Goal: Task Accomplishment & Management: Manage account settings

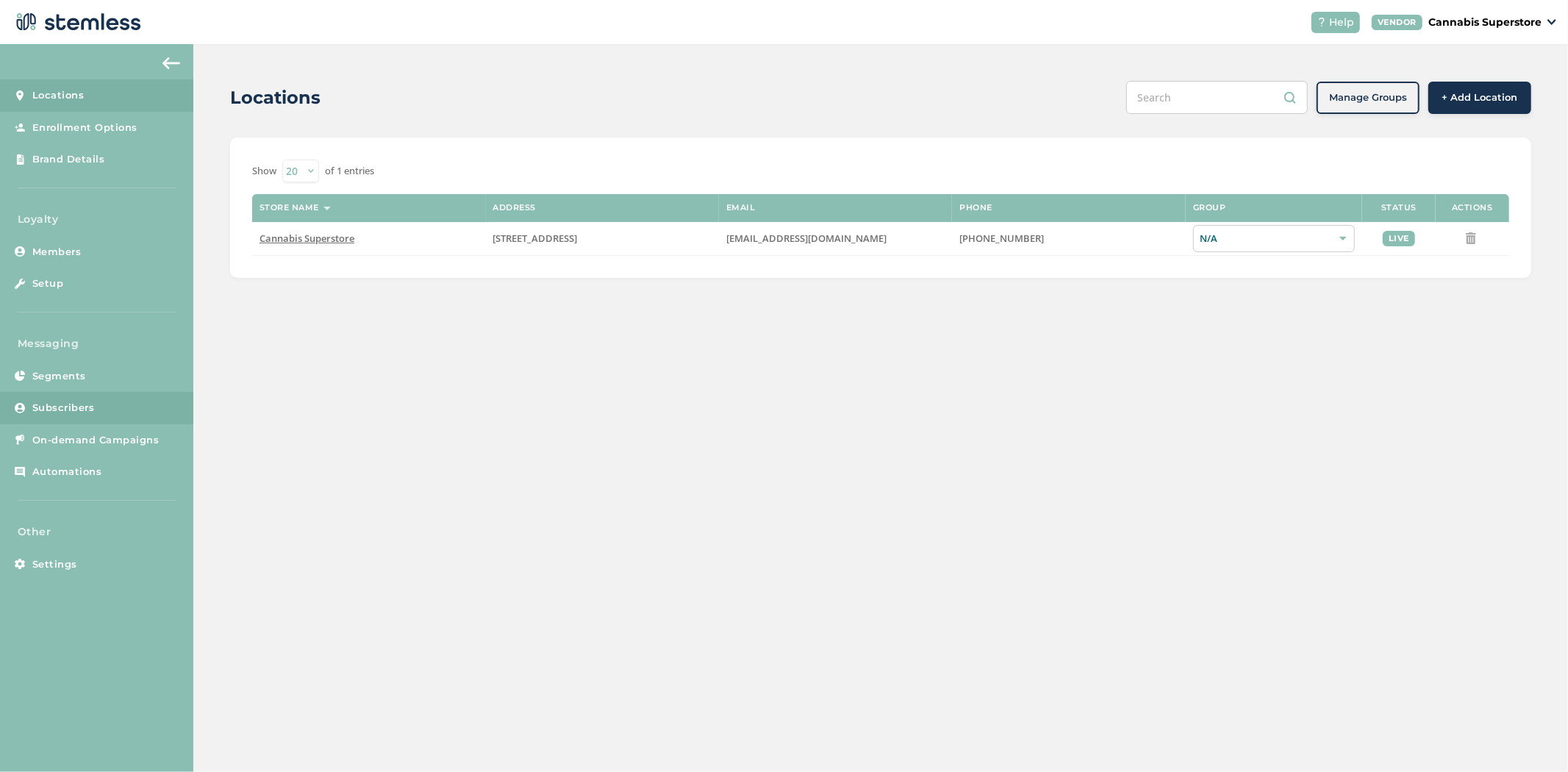
click at [66, 404] on span "Subscribers" at bounding box center [64, 408] width 63 height 14
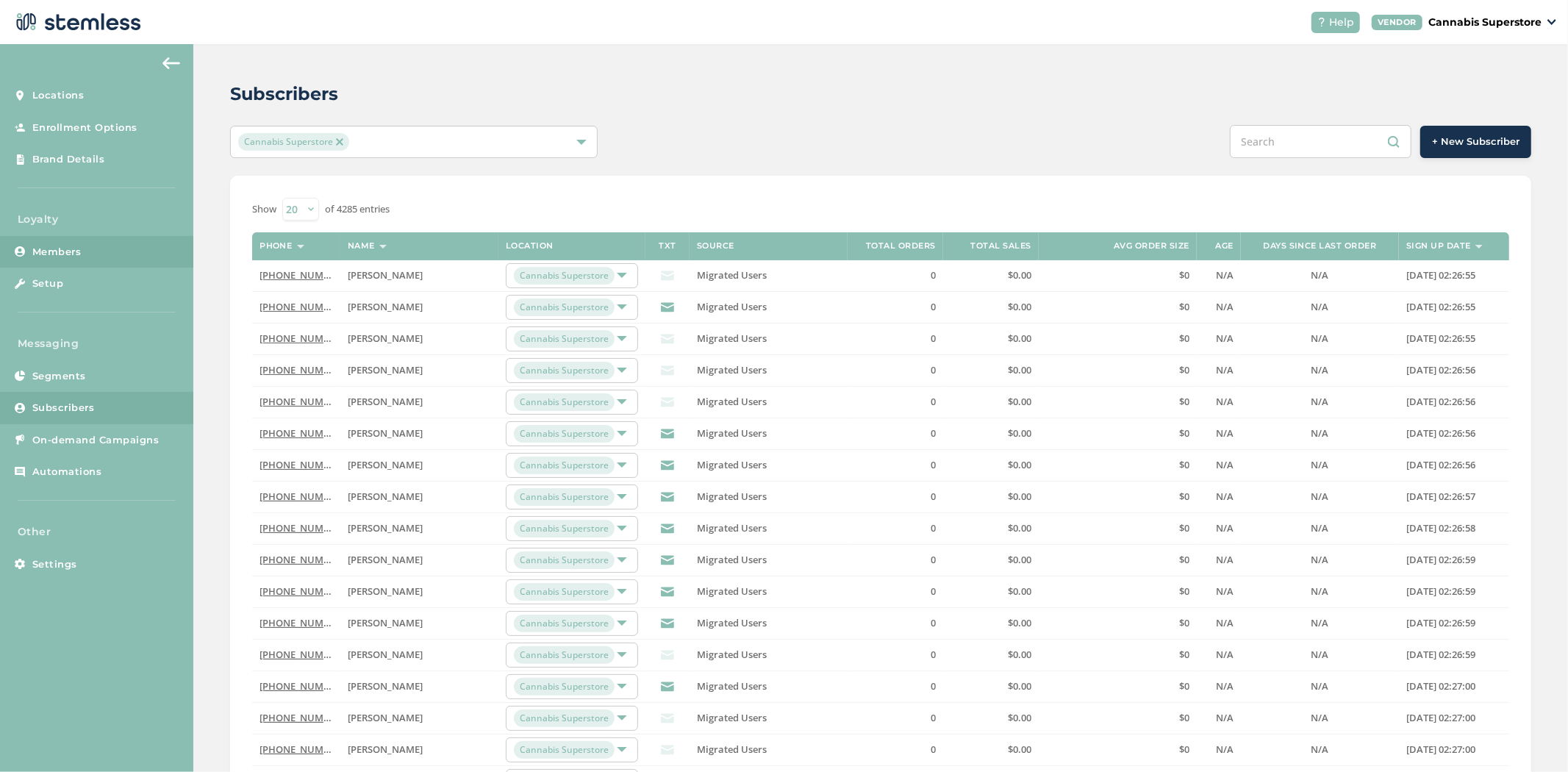
click at [101, 249] on link "Members" at bounding box center [97, 252] width 193 height 32
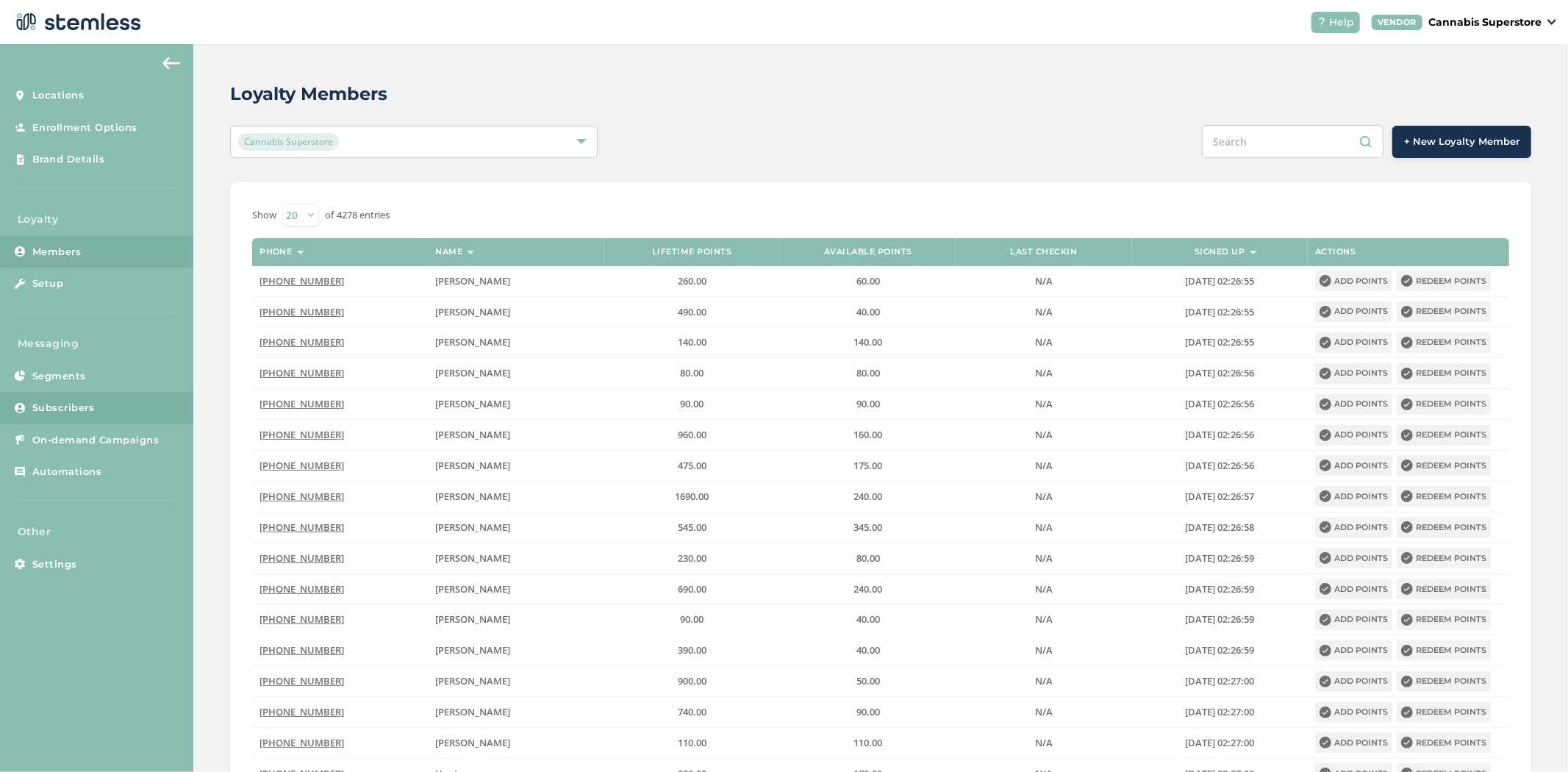
click at [78, 405] on span "Subscribers" at bounding box center [64, 408] width 63 height 14
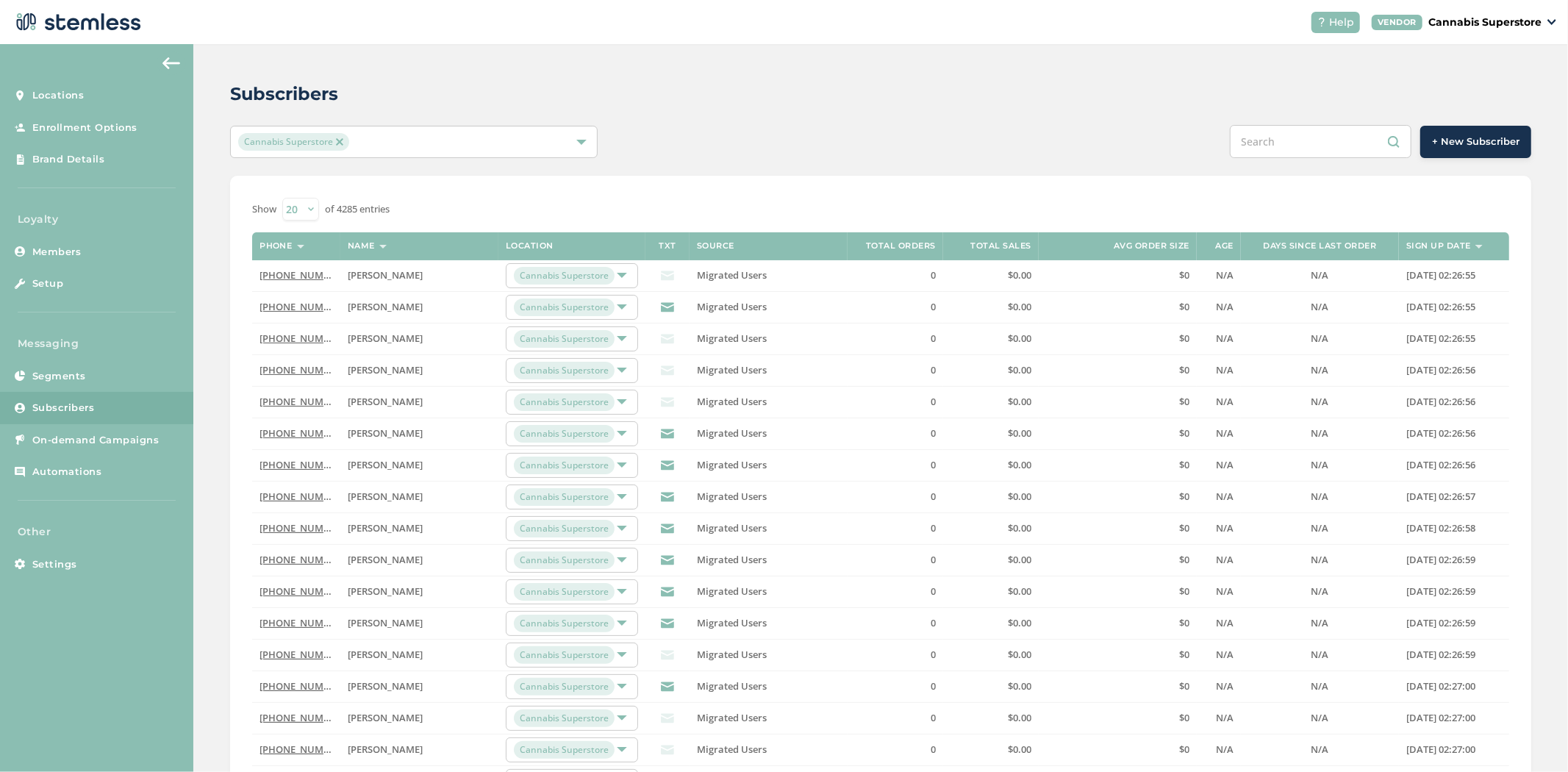
click at [295, 278] on link "[PHONE_NUMBER]" at bounding box center [301, 275] width 85 height 13
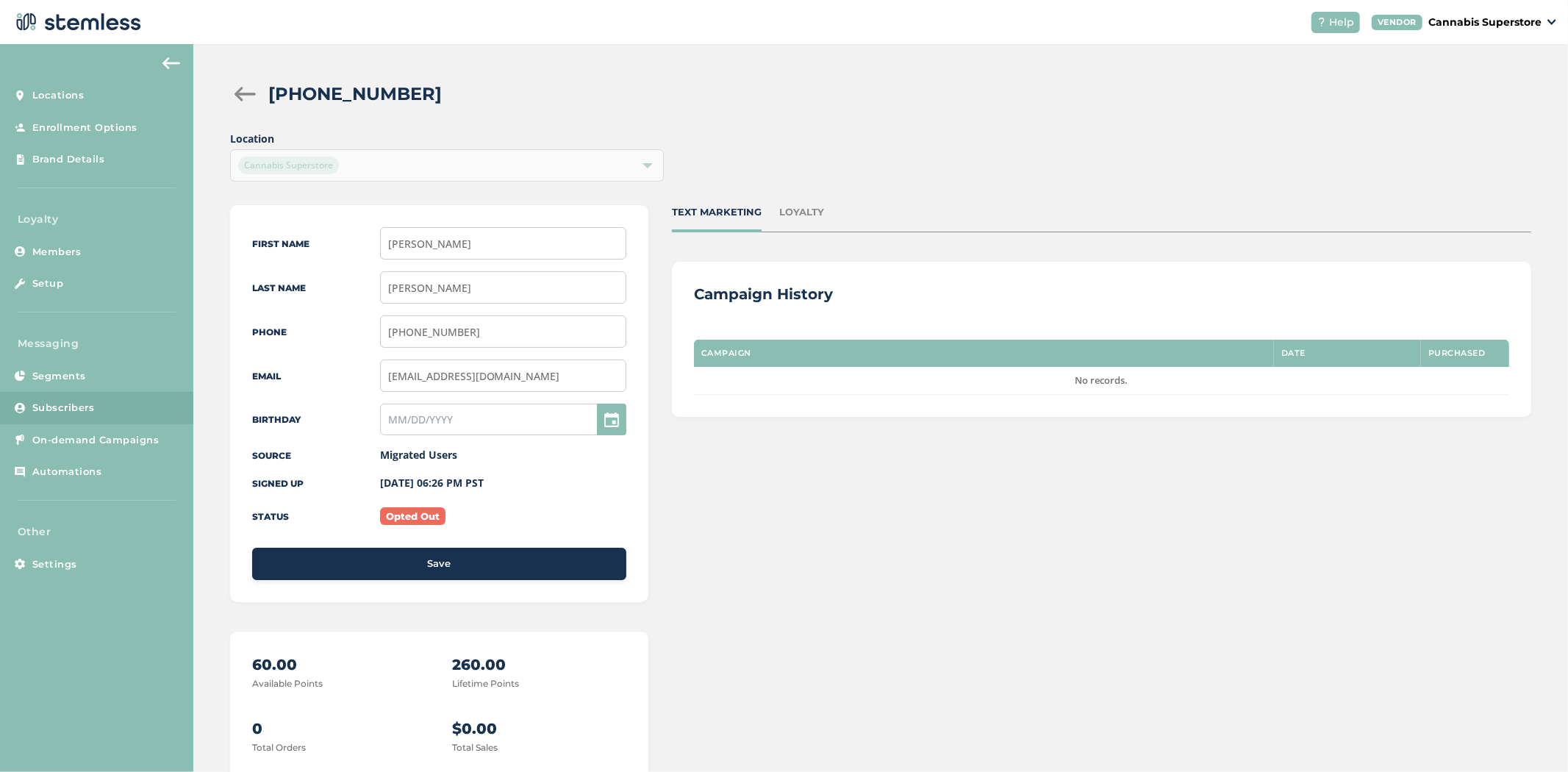
click at [813, 211] on div "LOYALTY" at bounding box center [802, 213] width 45 height 14
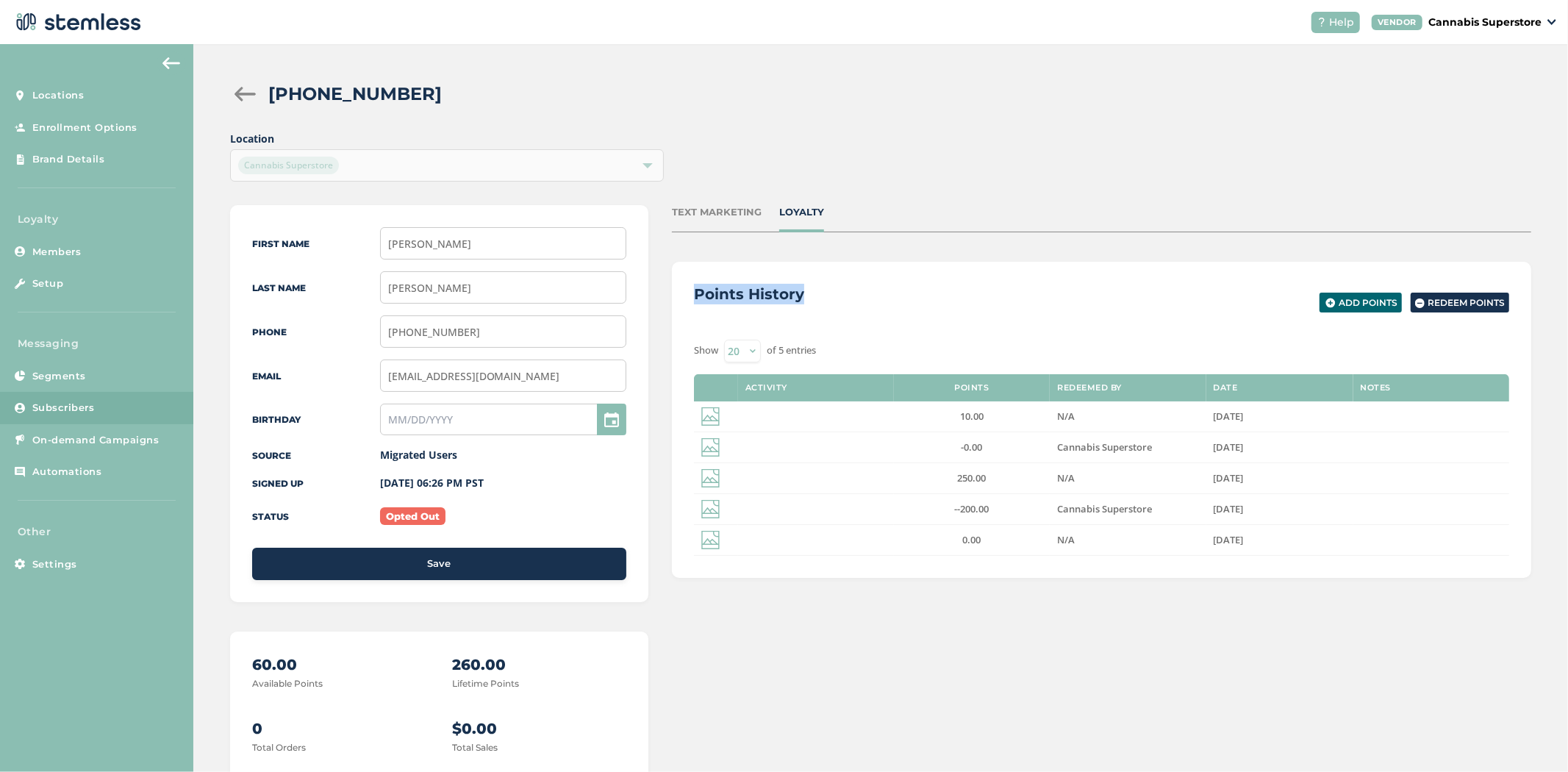
drag, startPoint x: 694, startPoint y: 297, endPoint x: 912, endPoint y: 287, distance: 218.2
click at [915, 291] on div "Points History Add Points Redeem Points" at bounding box center [1101, 303] width 815 height 38
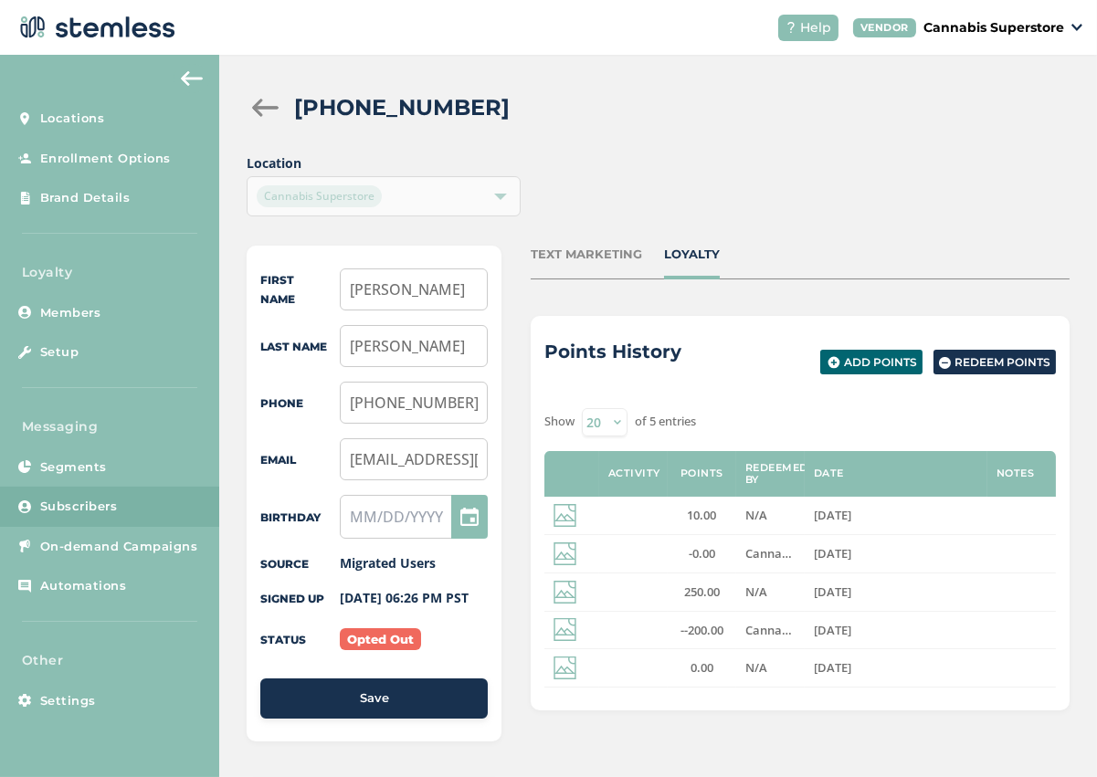
click at [1005, 31] on p "Cannabis Superstore" at bounding box center [993, 27] width 141 height 19
click at [1005, 131] on link "Logout" at bounding box center [1018, 131] width 90 height 18
